Goal: Transaction & Acquisition: Book appointment/travel/reservation

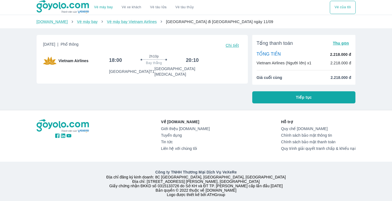
click at [301, 101] on button "Tiếp tục" at bounding box center [303, 97] width 103 height 12
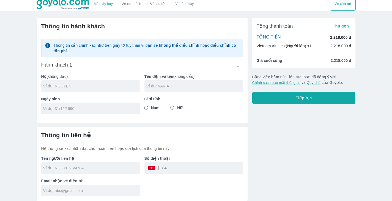
scroll to position [3, 0]
